Goal: Task Accomplishment & Management: Use online tool/utility

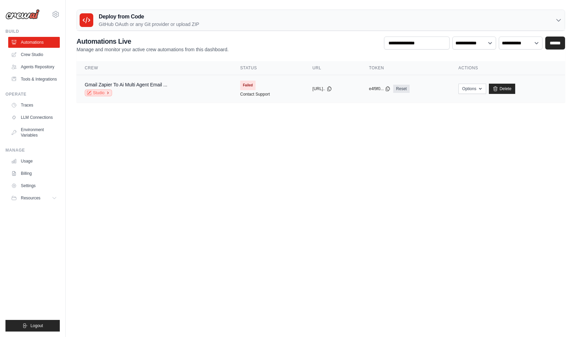
click at [104, 91] on link "Studio" at bounding box center [98, 93] width 27 height 7
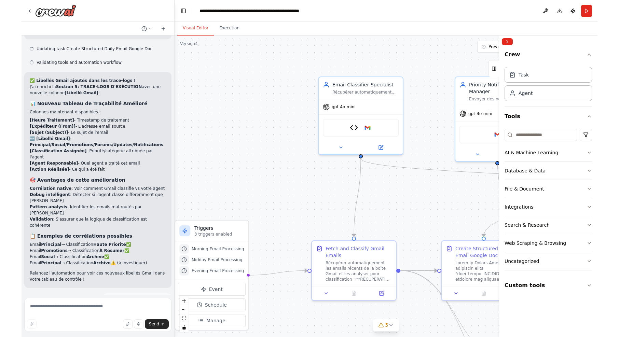
scroll to position [18691, 0]
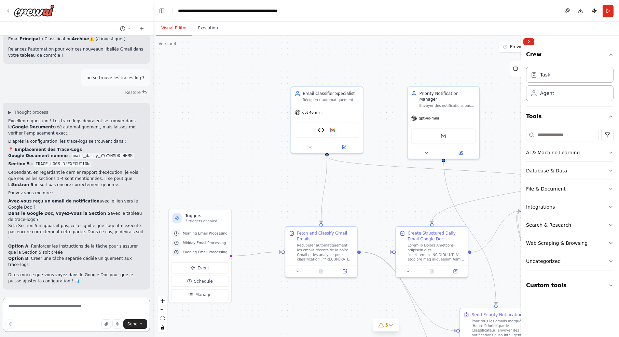
click at [44, 302] on textarea at bounding box center [76, 315] width 147 height 34
type textarea "**********"
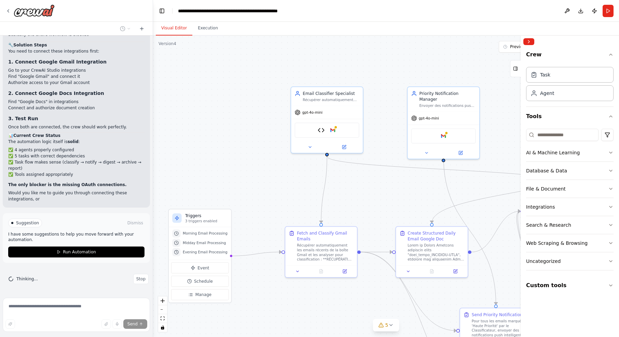
scroll to position [19180, 0]
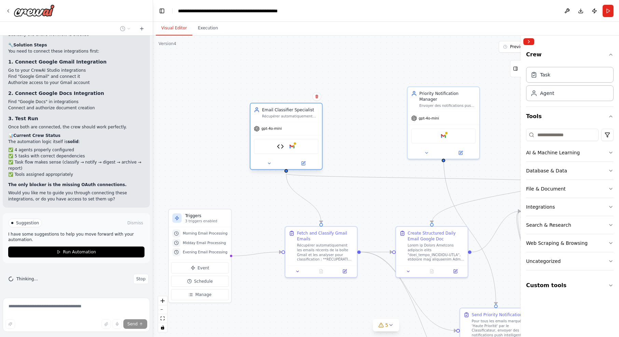
drag, startPoint x: 345, startPoint y: 91, endPoint x: 300, endPoint y: 111, distance: 48.7
click at [300, 111] on div "Email Classifier Specialist" at bounding box center [290, 110] width 56 height 6
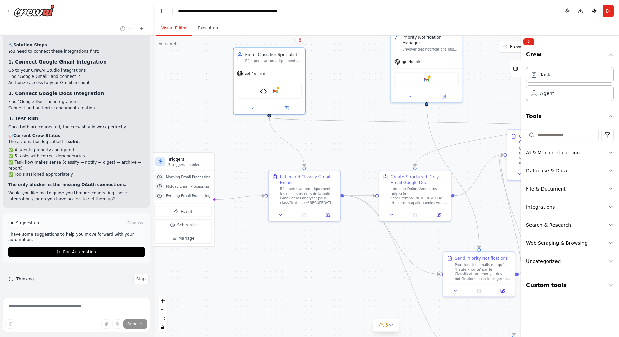
drag, startPoint x: 394, startPoint y: 190, endPoint x: 372, endPoint y: 138, distance: 56.7
click at [372, 138] on div ".deletable-edge-delete-btn { width: 20px; height: 20px; border: 0px solid #ffff…" at bounding box center [386, 187] width 466 height 302
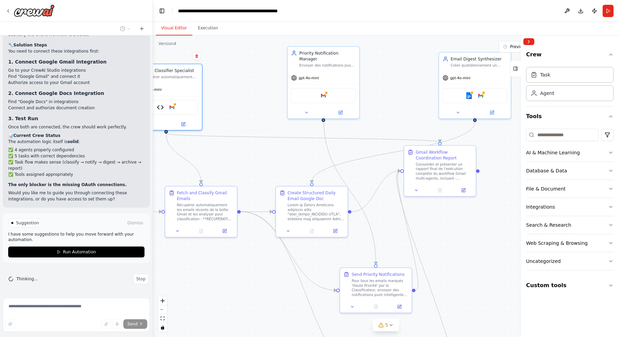
drag, startPoint x: 378, startPoint y: 148, endPoint x: 285, endPoint y: 159, distance: 92.9
click at [285, 159] on div ".deletable-edge-delete-btn { width: 20px; height: 20px; border: 0px solid #ffff…" at bounding box center [386, 187] width 466 height 302
drag, startPoint x: 314, startPoint y: 200, endPoint x: 309, endPoint y: 182, distance: 18.5
click at [309, 182] on div "Create Structured Daily Email Google Doc" at bounding box center [316, 187] width 56 height 31
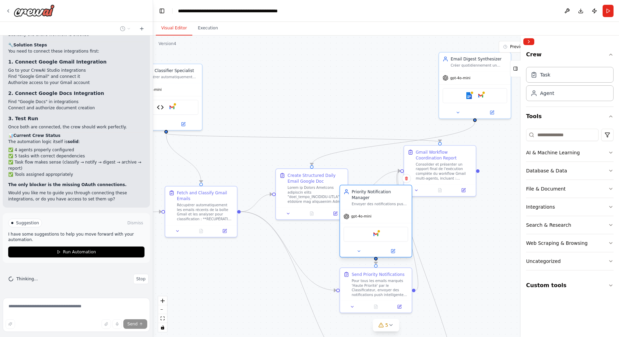
drag, startPoint x: 321, startPoint y: 59, endPoint x: 373, endPoint y: 197, distance: 147.1
click at [373, 197] on div "Priority Notification Manager Envoyer des notifications push intelligentes et c…" at bounding box center [380, 197] width 56 height 17
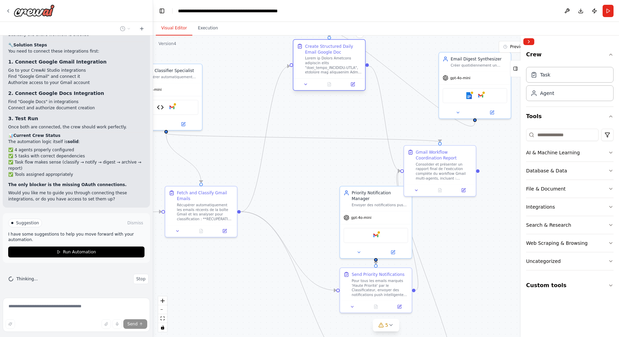
drag, startPoint x: 312, startPoint y: 172, endPoint x: 330, endPoint y: 53, distance: 120.3
click at [330, 53] on div "Create Structured Daily Email Google Doc" at bounding box center [333, 58] width 56 height 31
drag, startPoint x: 183, startPoint y: 71, endPoint x: 220, endPoint y: 75, distance: 37.1
click at [220, 75] on div "Email Classifier Specialist" at bounding box center [205, 75] width 56 height 6
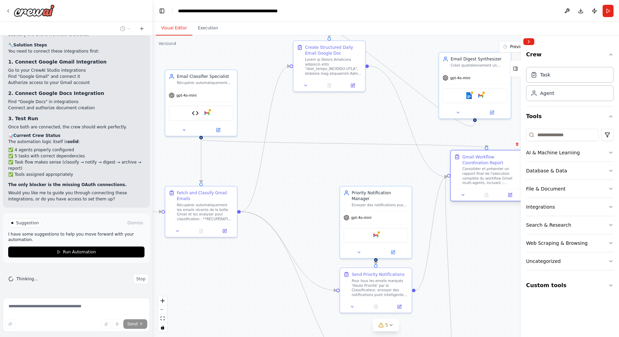
drag, startPoint x: 412, startPoint y: 142, endPoint x: 487, endPoint y: 163, distance: 77.7
click at [487, 163] on div "Gmail Workflow Coordination Report" at bounding box center [491, 160] width 56 height 12
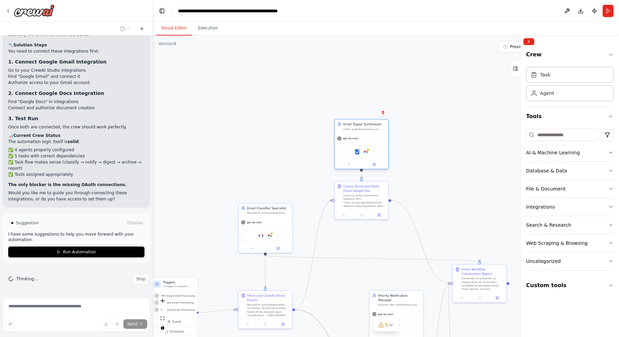
drag, startPoint x: 465, startPoint y: 71, endPoint x: 357, endPoint y: 128, distance: 122.3
click at [357, 128] on div "Email Digest Synthesizer Créer quotidiennement un Google Document "mail_dairy_Y…" at bounding box center [365, 126] width 42 height 9
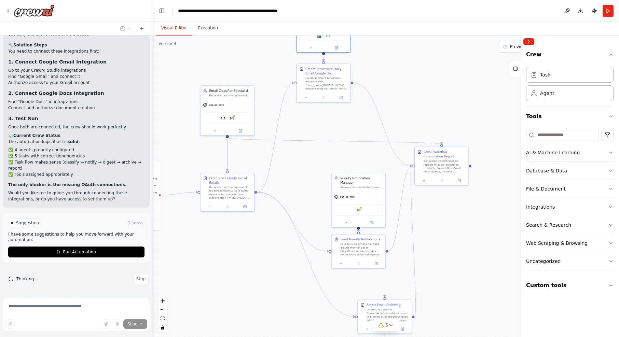
drag, startPoint x: 442, startPoint y: 167, endPoint x: 407, endPoint y: 61, distance: 112.2
click at [407, 61] on div ".deletable-edge-delete-btn { width: 20px; height: 20px; border: 0px solid #ffff…" at bounding box center [386, 187] width 466 height 302
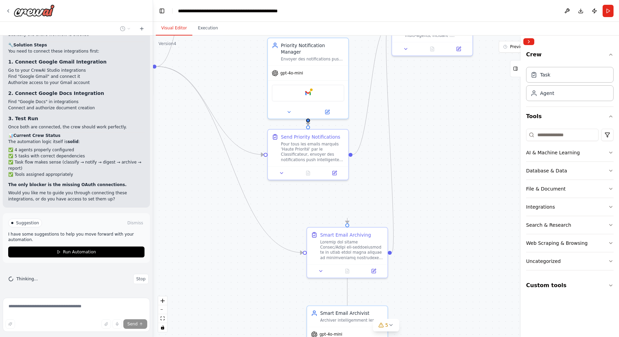
drag, startPoint x: 435, startPoint y: 287, endPoint x: 421, endPoint y: 165, distance: 122.8
click at [421, 165] on div ".deletable-edge-delete-btn { width: 20px; height: 20px; border: 0px solid #ffff…" at bounding box center [386, 187] width 466 height 302
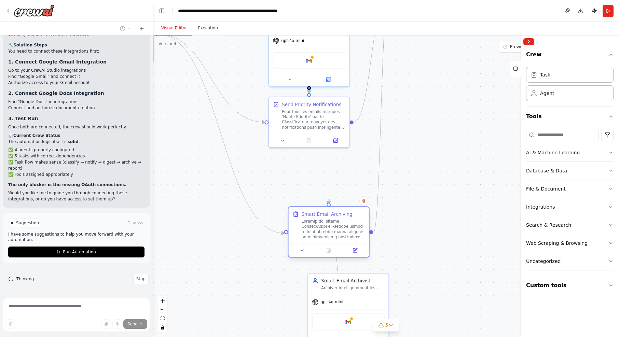
drag, startPoint x: 366, startPoint y: 215, endPoint x: 347, endPoint y: 229, distance: 23.0
click at [347, 229] on div at bounding box center [334, 229] width 64 height 21
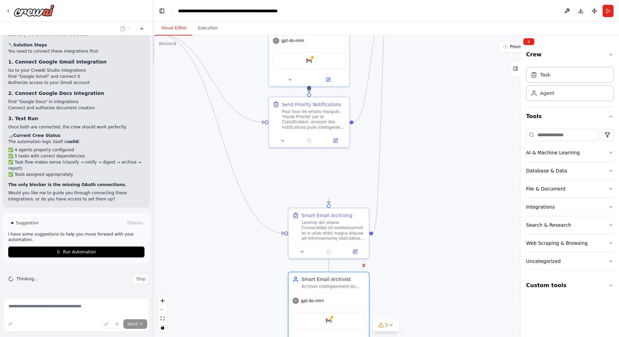
drag, startPoint x: 365, startPoint y: 292, endPoint x: 346, endPoint y: 294, distance: 18.9
click at [346, 294] on div "Smart Email Archivist Archiver intelligemment les emails non-prioritaires dans …" at bounding box center [329, 309] width 82 height 75
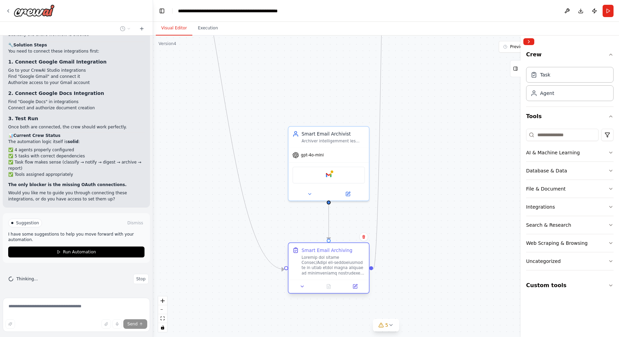
drag, startPoint x: 344, startPoint y: 236, endPoint x: 348, endPoint y: 262, distance: 26.3
click at [348, 262] on div at bounding box center [334, 265] width 64 height 21
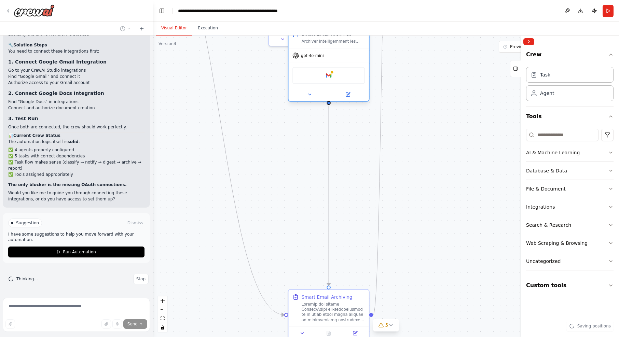
drag, startPoint x: 335, startPoint y: 151, endPoint x: 333, endPoint y: 53, distance: 98.1
click at [333, 53] on div "gpt-4o-mini" at bounding box center [329, 56] width 80 height 14
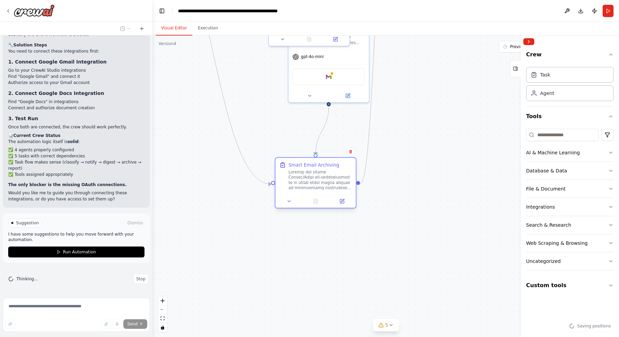
drag, startPoint x: 335, startPoint y: 288, endPoint x: 320, endPoint y: 178, distance: 110.5
click at [321, 179] on div at bounding box center [321, 180] width 64 height 21
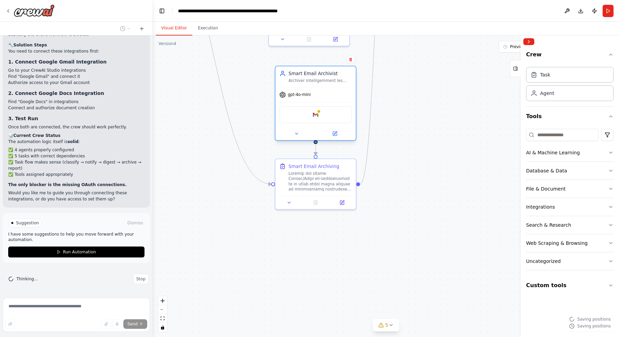
drag, startPoint x: 324, startPoint y: 61, endPoint x: 310, endPoint y: 98, distance: 40.2
click at [310, 98] on div "gpt-4o-mini" at bounding box center [316, 95] width 80 height 14
click at [420, 127] on div ".deletable-edge-delete-btn { width: 20px; height: 20px; border: 0px solid #ffff…" at bounding box center [386, 187] width 466 height 302
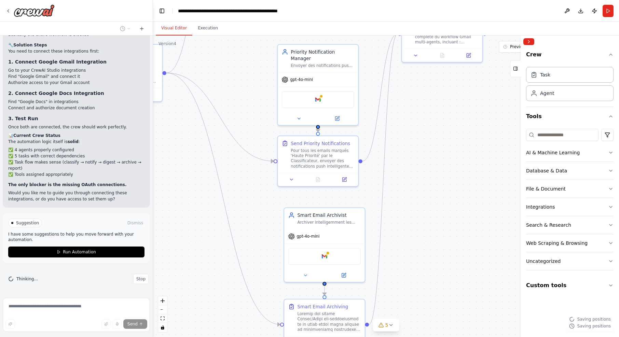
drag, startPoint x: 424, startPoint y: 105, endPoint x: 431, endPoint y: 214, distance: 108.6
click at [431, 214] on div ".deletable-edge-delete-btn { width: 20px; height: 20px; border: 0px solid #ffff…" at bounding box center [386, 187] width 466 height 302
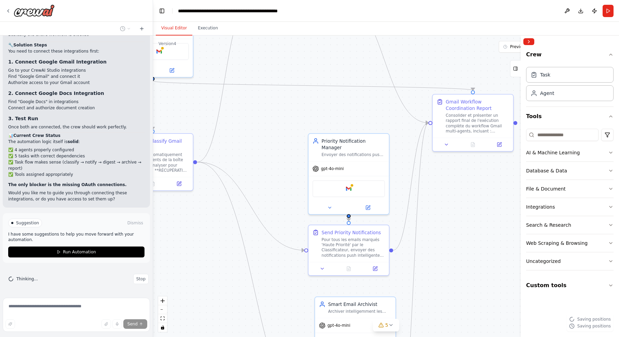
drag, startPoint x: 421, startPoint y: 122, endPoint x: 451, endPoint y: 201, distance: 84.5
click at [451, 201] on div ".deletable-edge-delete-btn { width: 20px; height: 20px; border: 0px solid #ffff…" at bounding box center [386, 187] width 466 height 302
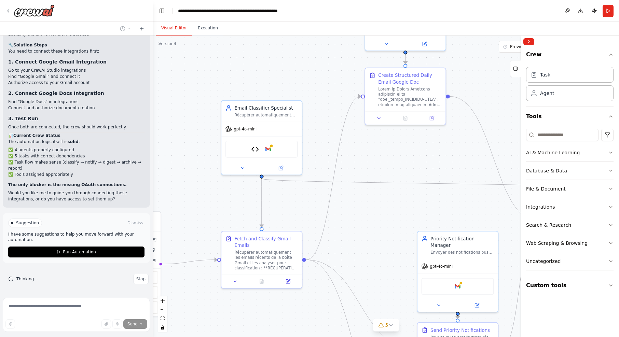
drag, startPoint x: 277, startPoint y: 118, endPoint x: 386, endPoint y: 215, distance: 146.5
click at [386, 215] on div ".deletable-edge-delete-btn { width: 20px; height: 20px; border: 0px solid #ffff…" at bounding box center [386, 187] width 466 height 302
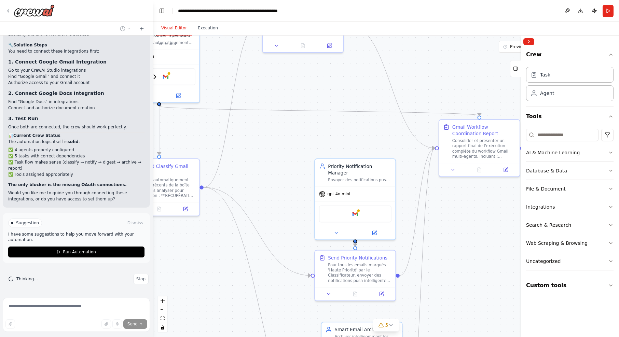
drag, startPoint x: 410, startPoint y: 134, endPoint x: 319, endPoint y: 91, distance: 100.1
click at [314, 86] on div ".deletable-edge-delete-btn { width: 20px; height: 20px; border: 0px solid #ffff…" at bounding box center [386, 187] width 466 height 302
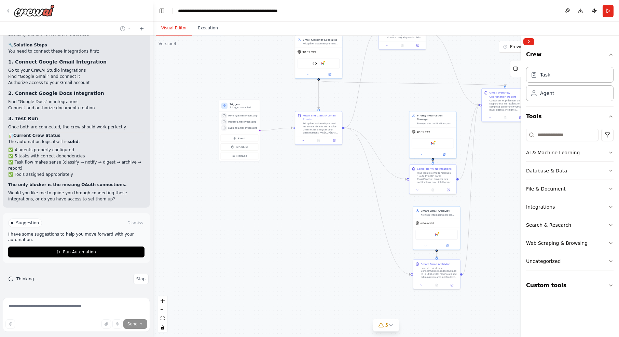
drag, startPoint x: 227, startPoint y: 249, endPoint x: 310, endPoint y: 207, distance: 92.8
click at [310, 207] on div ".deletable-edge-delete-btn { width: 20px; height: 20px; border: 0px solid #ffff…" at bounding box center [386, 187] width 466 height 302
drag, startPoint x: 235, startPoint y: 100, endPoint x: 241, endPoint y: 101, distance: 6.2
click at [241, 101] on div "Triggers 3 triggers enabled" at bounding box center [247, 106] width 41 height 12
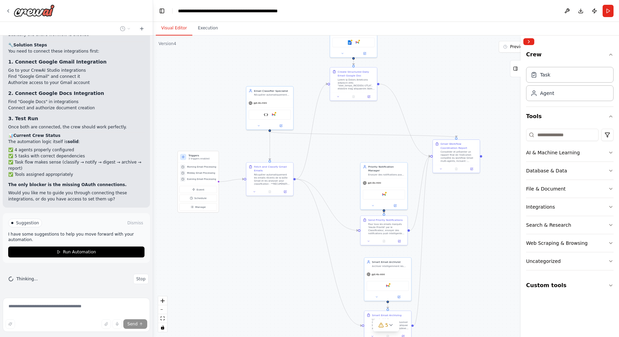
drag, startPoint x: 322, startPoint y: 201, endPoint x: 273, endPoint y: 251, distance: 70.6
click at [273, 251] on div ".deletable-edge-delete-btn { width: 20px; height: 20px; border: 0px solid #ffff…" at bounding box center [386, 187] width 466 height 302
click at [386, 325] on span "5" at bounding box center [387, 325] width 3 height 7
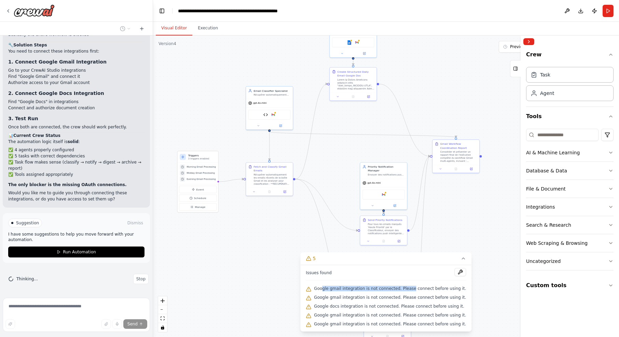
drag, startPoint x: 327, startPoint y: 287, endPoint x: 414, endPoint y: 288, distance: 86.8
click at [414, 288] on span "Google gmail integration is not connected. Please connect before using it." at bounding box center [390, 288] width 152 height 5
click at [458, 270] on button at bounding box center [461, 272] width 12 height 8
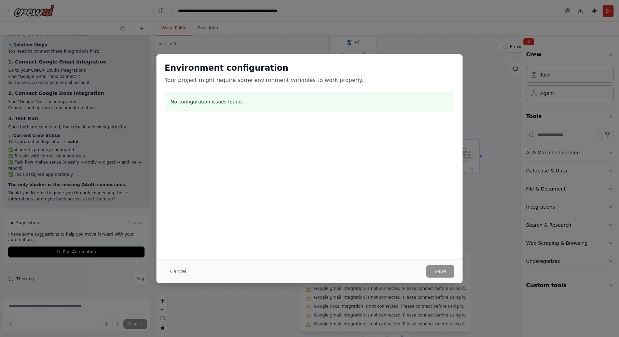
click at [276, 172] on div at bounding box center [310, 156] width 306 height 68
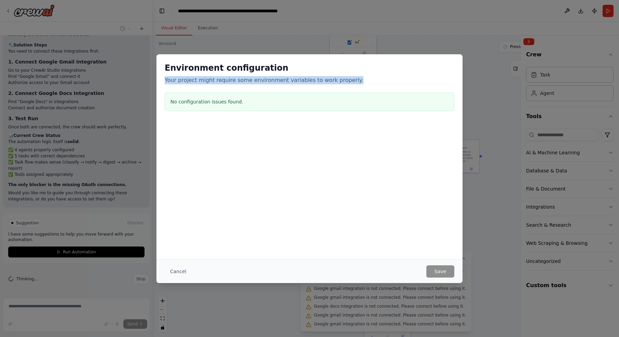
drag, startPoint x: 198, startPoint y: 77, endPoint x: 353, endPoint y: 80, distance: 154.5
click at [353, 80] on div "Environment configuration Your project might require some environment variables…" at bounding box center [310, 74] width 290 height 22
click at [171, 271] on button "Cancel" at bounding box center [178, 272] width 27 height 12
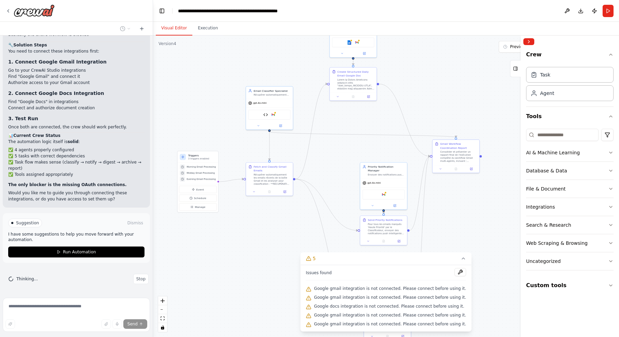
click at [277, 279] on div ".deletable-edge-delete-btn { width: 20px; height: 20px; border: 0px solid #ffff…" at bounding box center [386, 187] width 466 height 302
click at [461, 260] on icon at bounding box center [463, 258] width 5 height 5
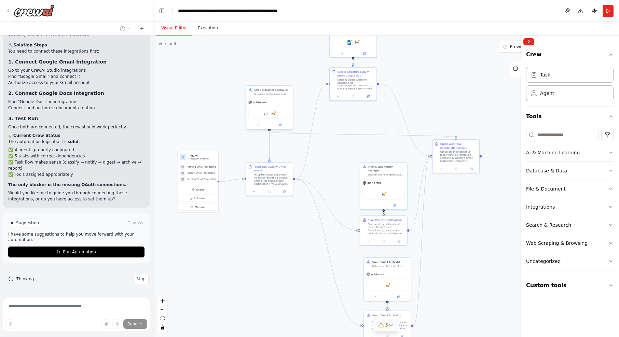
click at [272, 112] on div "Gmail Data Processor Tool Google gmail" at bounding box center [270, 114] width 42 height 10
click at [275, 112] on div at bounding box center [275, 112] width 2 height 2
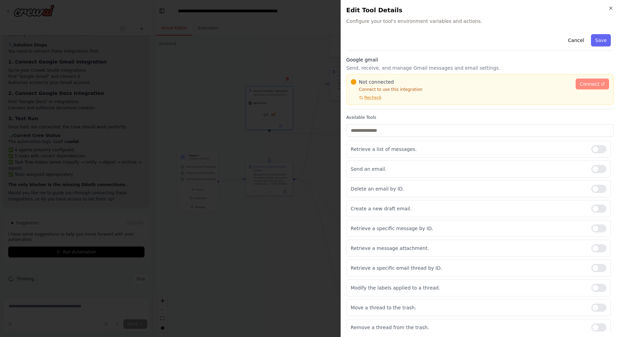
click at [576, 84] on span "Connect" at bounding box center [590, 84] width 20 height 7
click at [576, 81] on link "Connect" at bounding box center [592, 84] width 33 height 11
click at [376, 97] on span "Recheck" at bounding box center [373, 97] width 17 height 5
click at [576, 83] on span "Connect" at bounding box center [590, 84] width 20 height 7
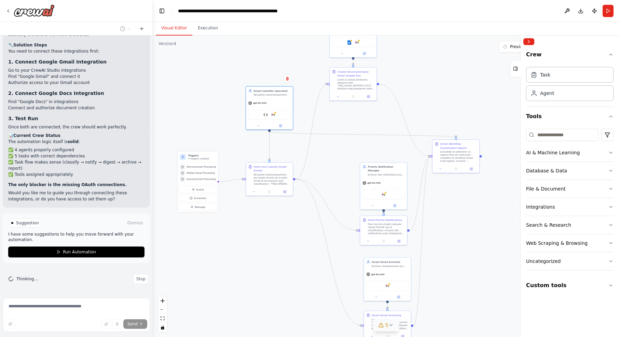
click at [4, 9] on div at bounding box center [76, 11] width 153 height 22
click at [8, 10] on icon at bounding box center [7, 10] width 5 height 5
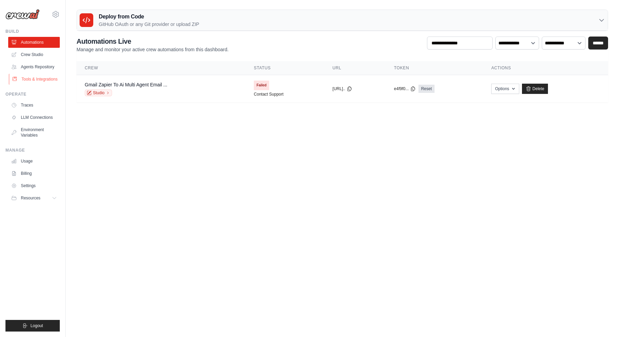
click at [41, 77] on link "Tools & Integrations" at bounding box center [35, 79] width 52 height 11
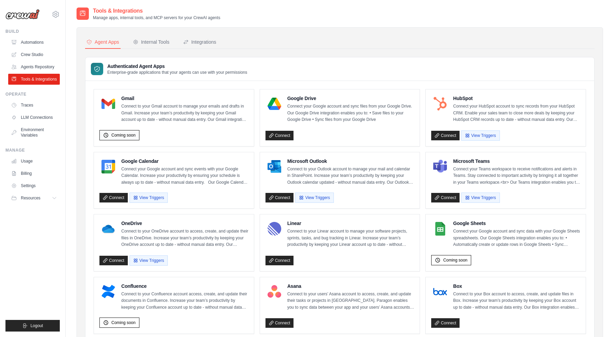
click at [124, 133] on span "Coming soon" at bounding box center [123, 135] width 24 height 5
click at [31, 53] on link "Crew Studio" at bounding box center [35, 54] width 52 height 11
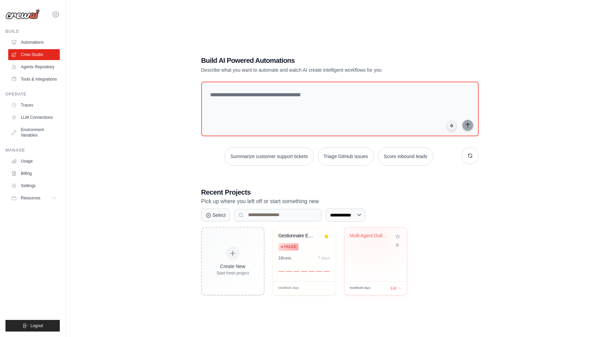
click at [374, 236] on div "Multi-Agent Outlook Email Triage Sy..." at bounding box center [370, 236] width 41 height 6
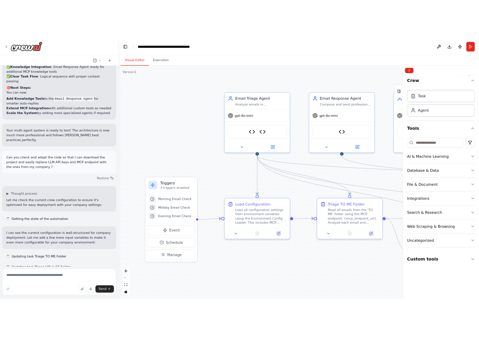
scroll to position [5519, 0]
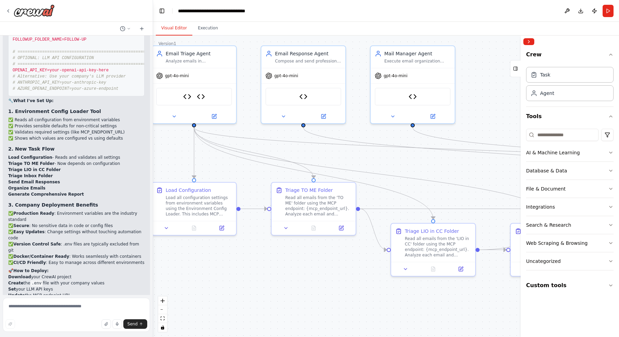
drag, startPoint x: 394, startPoint y: 280, endPoint x: 243, endPoint y: 256, distance: 152.3
click at [243, 256] on div ".deletable-edge-delete-btn { width: 20px; height: 20px; border: 0px solid #ffff…" at bounding box center [386, 187] width 466 height 302
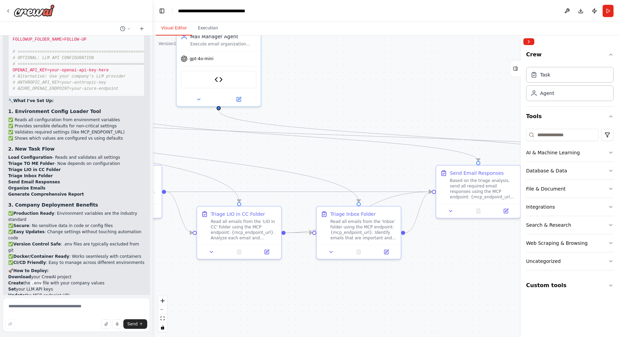
drag, startPoint x: 433, startPoint y: 306, endPoint x: 252, endPoint y: 289, distance: 182.0
click at [252, 289] on div ".deletable-edge-delete-btn { width: 20px; height: 20px; border: 0px solid #ffff…" at bounding box center [386, 187] width 466 height 302
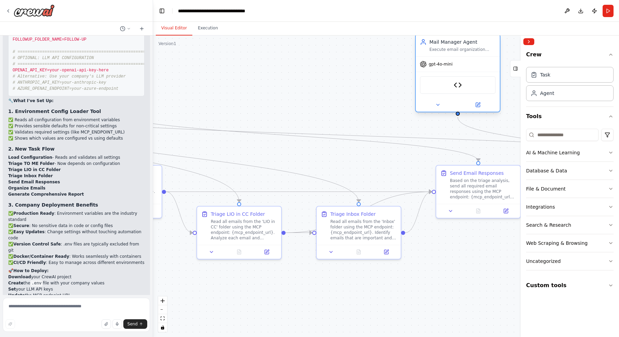
drag, startPoint x: 224, startPoint y: 56, endPoint x: 502, endPoint y: 64, distance: 278.7
click at [500, 64] on div "gpt-4o-mini" at bounding box center [458, 64] width 84 height 15
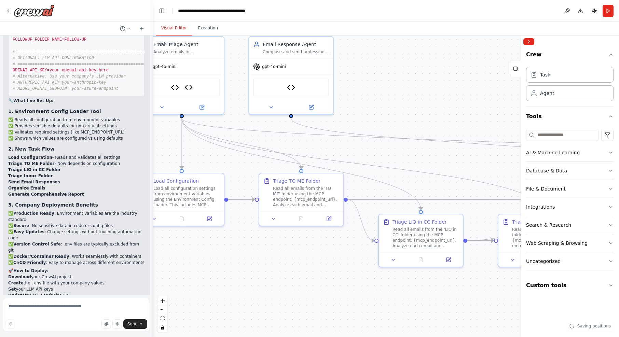
drag, startPoint x: 410, startPoint y: 80, endPoint x: 490, endPoint y: 86, distance: 79.9
click at [490, 86] on div ".deletable-edge-delete-btn { width: 20px; height: 20px; border: 0px solid #ffff…" at bounding box center [386, 187] width 466 height 302
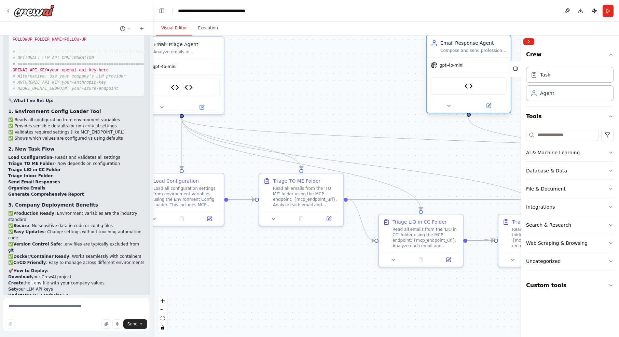
drag, startPoint x: 278, startPoint y: 75, endPoint x: 462, endPoint y: 75, distance: 183.9
click at [462, 75] on div "MCP Outlook Sender" at bounding box center [469, 86] width 84 height 26
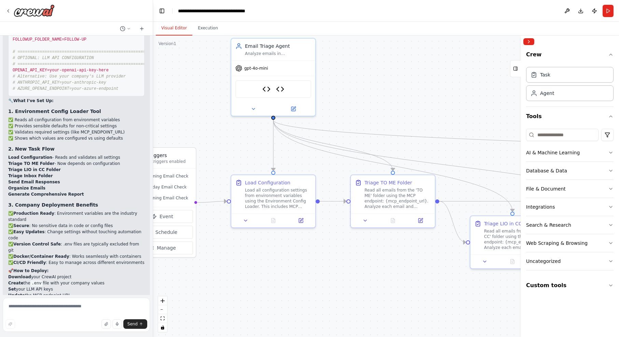
drag, startPoint x: 324, startPoint y: 81, endPoint x: 378, endPoint y: 82, distance: 53.7
click at [378, 82] on div ".deletable-edge-delete-btn { width: 20px; height: 20px; border: 0px solid #ffff…" at bounding box center [386, 187] width 466 height 302
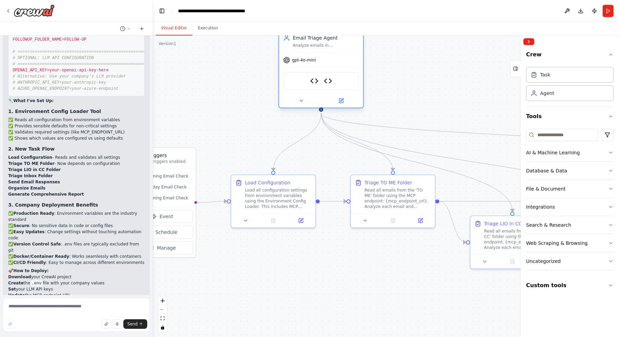
drag, startPoint x: 261, startPoint y: 72, endPoint x: 310, endPoint y: 67, distance: 49.1
click at [310, 67] on div "gpt-4o-mini" at bounding box center [321, 60] width 84 height 15
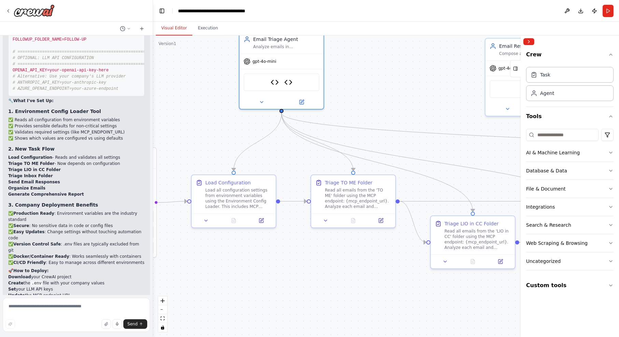
drag, startPoint x: 444, startPoint y: 77, endPoint x: 404, endPoint y: 77, distance: 39.7
click at [404, 77] on div ".deletable-edge-delete-btn { width: 20px; height: 20px; border: 0px solid #ffff…" at bounding box center [386, 187] width 466 height 302
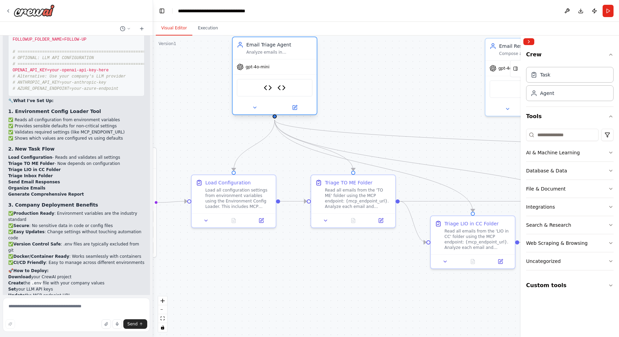
drag, startPoint x: 262, startPoint y: 62, endPoint x: 272, endPoint y: 64, distance: 9.8
click at [272, 64] on div "gpt-4o-mini" at bounding box center [275, 66] width 84 height 15
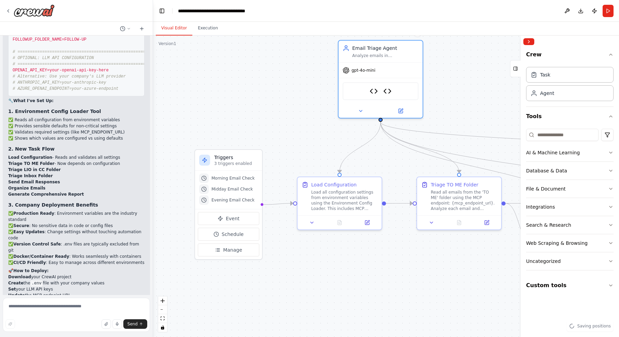
drag, startPoint x: 210, startPoint y: 132, endPoint x: 308, endPoint y: 134, distance: 98.1
click at [308, 134] on div ".deletable-edge-delete-btn { width: 20px; height: 20px; border: 0px solid #ffff…" at bounding box center [386, 187] width 466 height 302
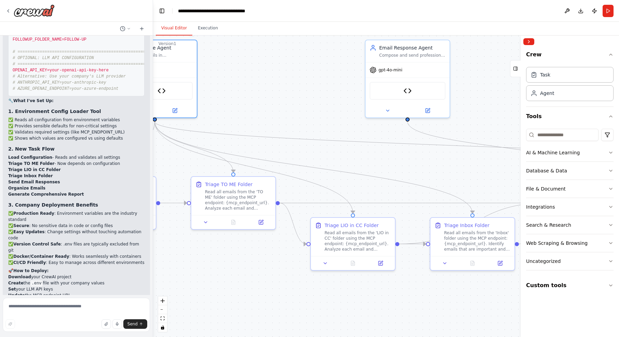
drag, startPoint x: 402, startPoint y: 160, endPoint x: 178, endPoint y: 160, distance: 224.2
click at [178, 160] on div ".deletable-edge-delete-btn { width: 20px; height: 20px; border: 0px solid #ffff…" at bounding box center [386, 187] width 466 height 302
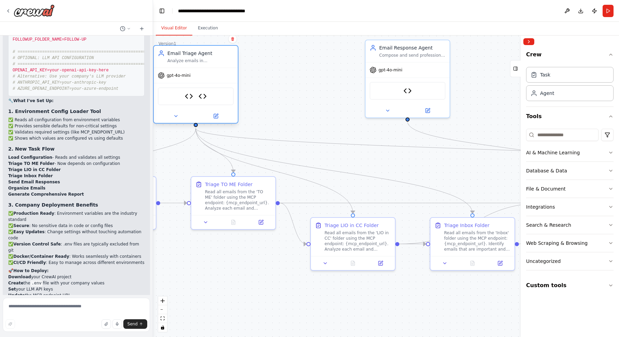
drag, startPoint x: 196, startPoint y: 73, endPoint x: 208, endPoint y: 73, distance: 12.3
click at [208, 73] on div "gpt-4o-mini" at bounding box center [196, 75] width 84 height 15
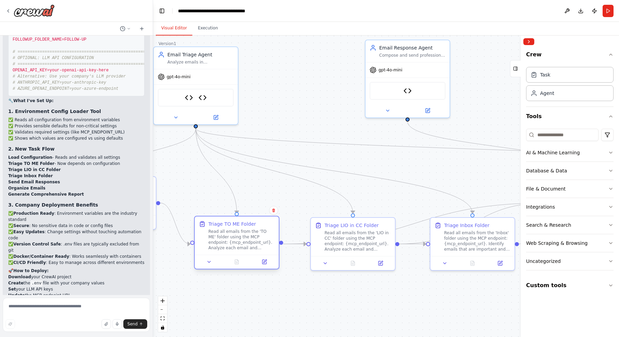
drag, startPoint x: 230, startPoint y: 198, endPoint x: 231, endPoint y: 240, distance: 42.1
click at [231, 240] on div "Read all emails from the 'TO ME' folder using the MCP endpoint: {mcp_endpoint_u…" at bounding box center [242, 240] width 66 height 22
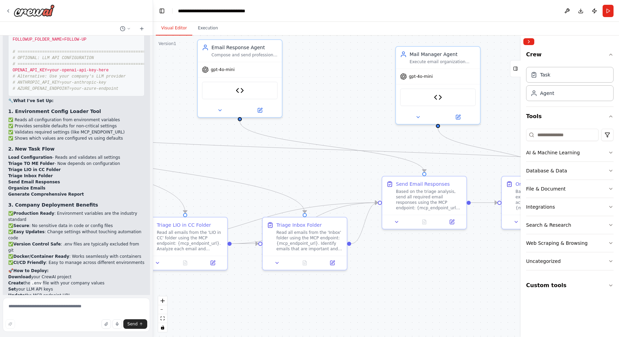
drag, startPoint x: 456, startPoint y: 292, endPoint x: 287, endPoint y: 292, distance: 168.9
click at [287, 292] on div ".deletable-edge-delete-btn { width: 20px; height: 20px; border: 0px solid #ffff…" at bounding box center [386, 187] width 466 height 302
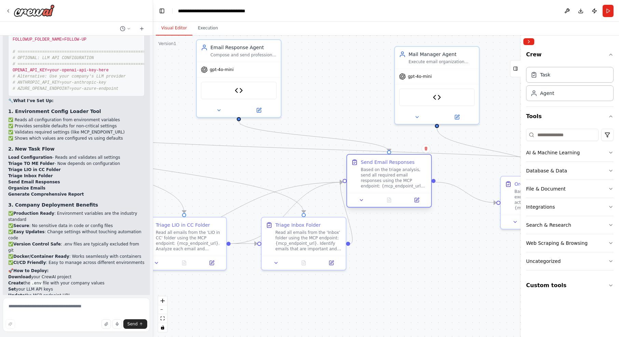
drag, startPoint x: 434, startPoint y: 189, endPoint x: 398, endPoint y: 170, distance: 40.7
click at [398, 170] on div "Based on the triage analysis, send all required email responses using the MCP e…" at bounding box center [394, 178] width 66 height 22
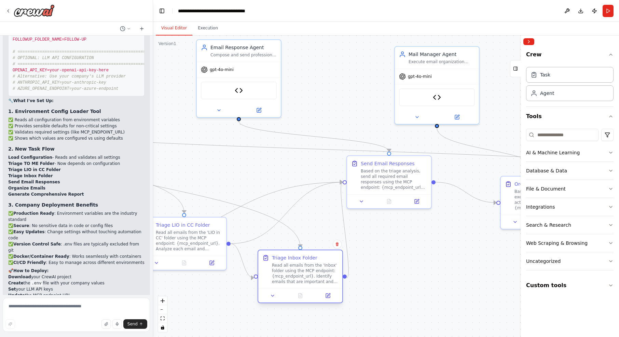
drag, startPoint x: 311, startPoint y: 236, endPoint x: 305, endPoint y: 259, distance: 23.6
click at [305, 259] on div "Triage Inbox Folder" at bounding box center [294, 258] width 45 height 7
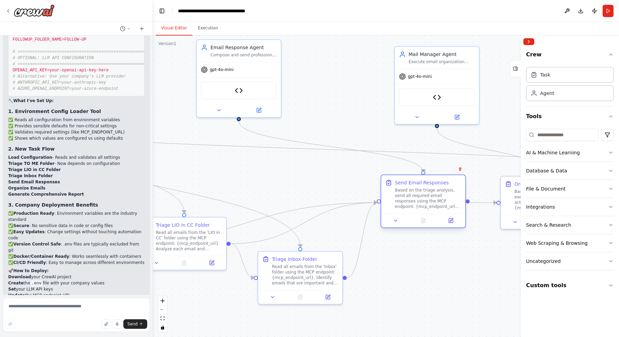
drag, startPoint x: 394, startPoint y: 176, endPoint x: 430, endPoint y: 197, distance: 41.9
click at [430, 197] on div "Based on the triage analysis, send all required email responses using the MCP e…" at bounding box center [428, 199] width 66 height 22
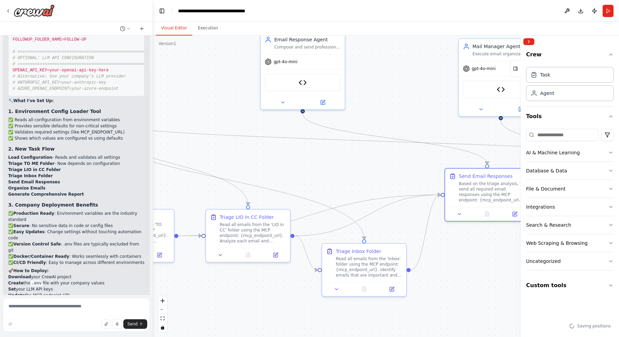
drag, startPoint x: 224, startPoint y: 300, endPoint x: 295, endPoint y: 292, distance: 71.9
click at [295, 292] on div ".deletable-edge-delete-btn { width: 20px; height: 20px; border: 0px solid #ffff…" at bounding box center [386, 187] width 466 height 302
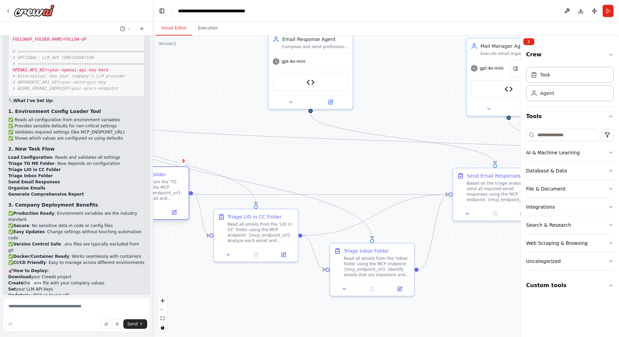
drag, startPoint x: 166, startPoint y: 232, endPoint x: 173, endPoint y: 190, distance: 42.9
click at [173, 190] on div "Read all emails from the 'TO ME' folder using the MCP endpoint: {mcp_endpoint_u…" at bounding box center [151, 190] width 66 height 22
drag, startPoint x: 365, startPoint y: 261, endPoint x: 365, endPoint y: 267, distance: 5.5
click at [365, 267] on div "Read all emails from the 'Inbox' folder using the MCP endpoint: {mcp_endpoint_u…" at bounding box center [377, 273] width 66 height 22
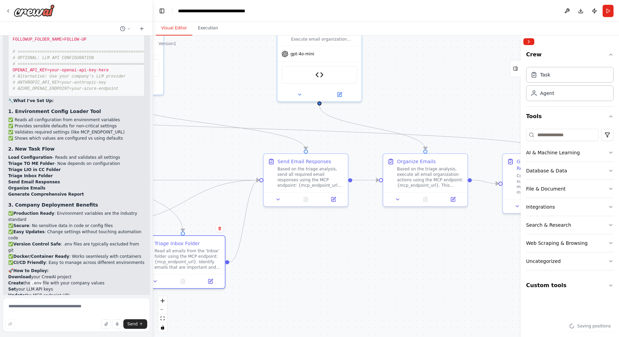
drag, startPoint x: 458, startPoint y: 267, endPoint x: 268, endPoint y: 253, distance: 189.9
click at [268, 253] on div ".deletable-edge-delete-btn { width: 20px; height: 20px; border: 0px solid #ffff…" at bounding box center [386, 187] width 466 height 302
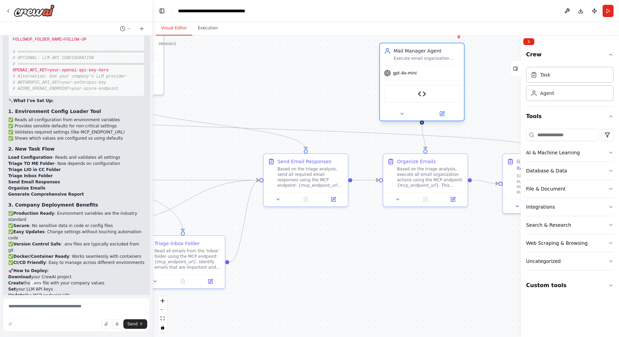
drag, startPoint x: 321, startPoint y: 53, endPoint x: 426, endPoint y: 73, distance: 106.5
click at [426, 73] on div "gpt-4o-mini" at bounding box center [422, 73] width 84 height 15
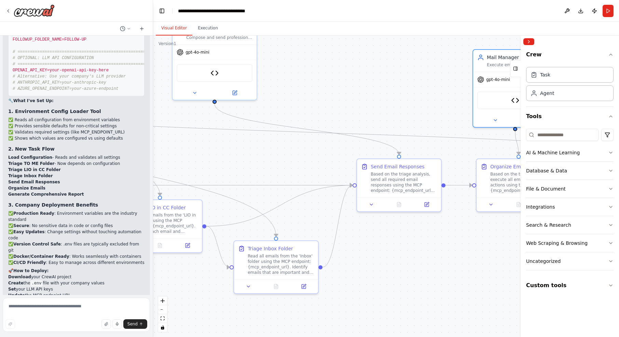
drag, startPoint x: 284, startPoint y: 80, endPoint x: 307, endPoint y: 77, distance: 23.4
click at [377, 85] on div ".deletable-edge-delete-btn { width: 20px; height: 20px; border: 0px solid #ffff…" at bounding box center [386, 187] width 466 height 302
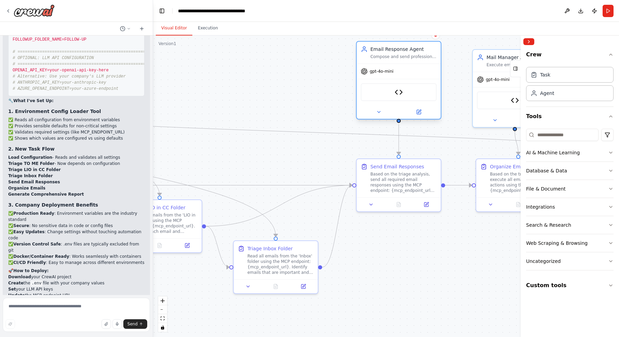
drag, startPoint x: 205, startPoint y: 53, endPoint x: 383, endPoint y: 69, distance: 178.4
click at [383, 69] on span "gpt-4o-mini" at bounding box center [382, 71] width 24 height 5
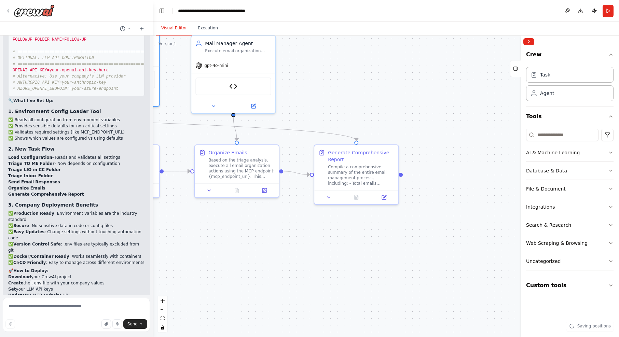
drag, startPoint x: 445, startPoint y: 259, endPoint x: 164, endPoint y: 245, distance: 281.0
click at [164, 245] on div ".deletable-edge-delete-btn { width: 20px; height: 20px; border: 0px solid #ffff…" at bounding box center [386, 187] width 466 height 302
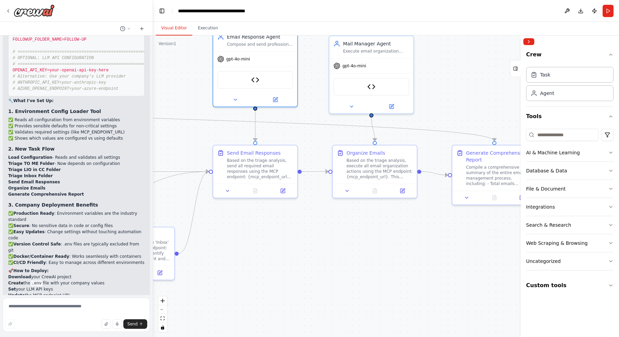
drag, startPoint x: 271, startPoint y: 241, endPoint x: 526, endPoint y: 238, distance: 255.4
click at [526, 238] on div "This workflow helps me manage my outlook mailbox: Check my email at 09:00, 12:0…" at bounding box center [309, 168] width 619 height 337
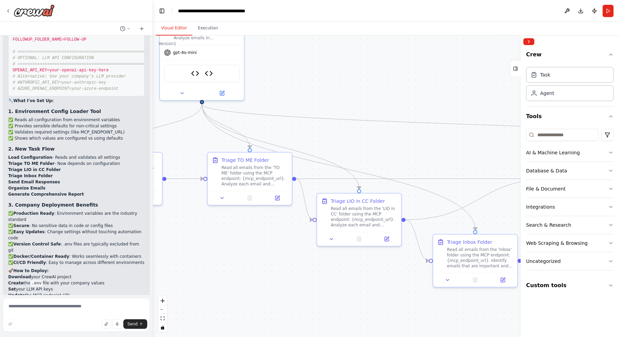
drag, startPoint x: 231, startPoint y: 138, endPoint x: 453, endPoint y: 146, distance: 221.6
click at [453, 146] on div ".deletable-edge-delete-btn { width: 20px; height: 20px; border: 0px solid #ffff…" at bounding box center [386, 187] width 466 height 302
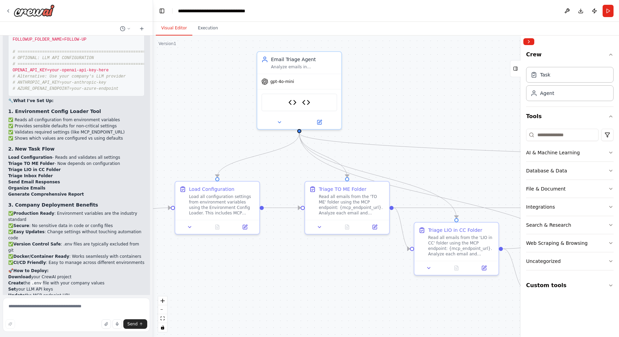
drag, startPoint x: 324, startPoint y: 93, endPoint x: 409, endPoint y: 112, distance: 86.9
click at [409, 112] on div ".deletable-edge-delete-btn { width: 20px; height: 20px; border: 0px solid #ffff…" at bounding box center [386, 187] width 466 height 302
click at [579, 11] on button "Download" at bounding box center [581, 11] width 11 height 12
